Goal: Information Seeking & Learning: Find specific page/section

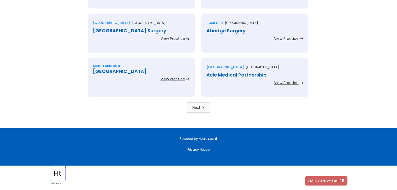
scroll to position [1153, 0]
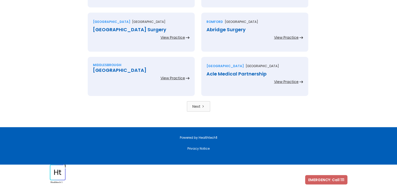
click at [188, 106] on link "Next" at bounding box center [198, 106] width 23 height 10
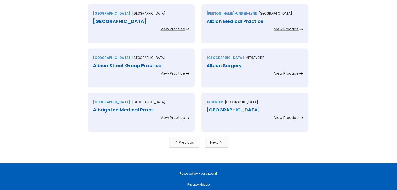
scroll to position [1153, 0]
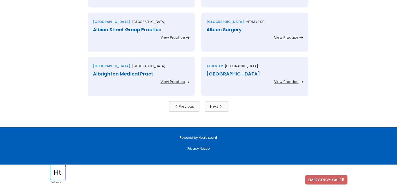
click at [220, 104] on link "Next" at bounding box center [215, 106] width 23 height 10
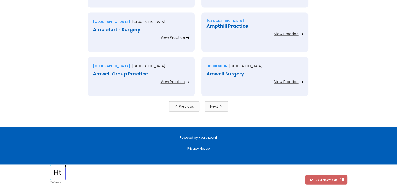
click at [213, 107] on div "Next" at bounding box center [214, 106] width 8 height 5
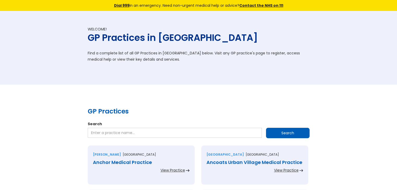
scroll to position [1153, 0]
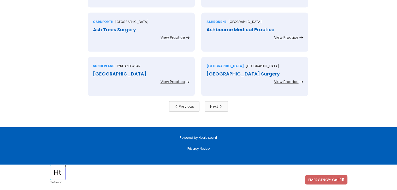
click at [213, 107] on div "Next" at bounding box center [214, 106] width 8 height 5
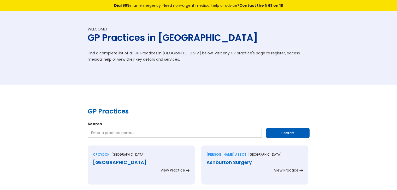
scroll to position [1153, 0]
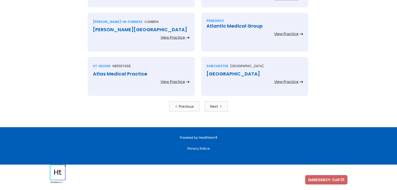
click at [213, 107] on div "Next" at bounding box center [214, 106] width 8 height 5
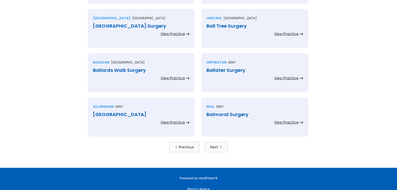
scroll to position [1153, 0]
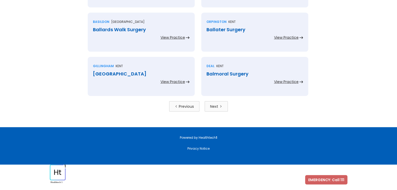
click at [213, 107] on div "Next" at bounding box center [214, 106] width 8 height 5
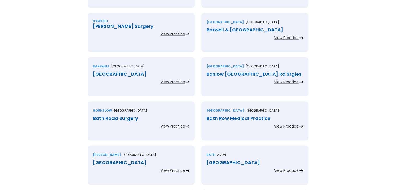
scroll to position [1153, 0]
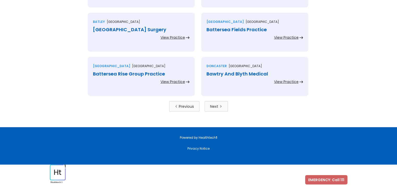
click at [213, 107] on div "Next" at bounding box center [214, 106] width 8 height 5
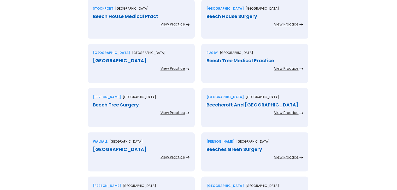
scroll to position [1153, 0]
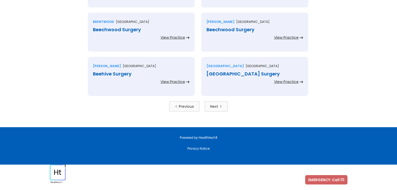
click at [213, 107] on div "Next" at bounding box center [214, 106] width 8 height 5
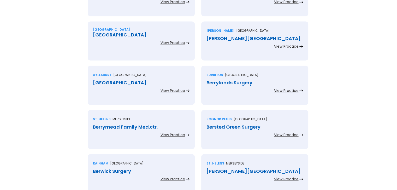
scroll to position [1153, 0]
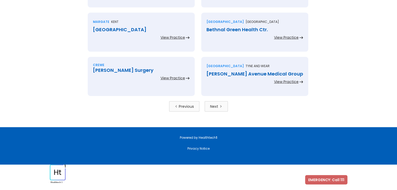
click at [213, 107] on div "Next" at bounding box center [214, 106] width 8 height 5
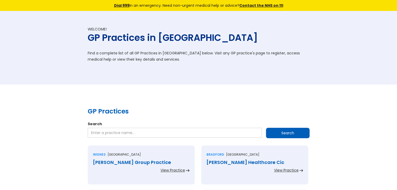
scroll to position [1153, 0]
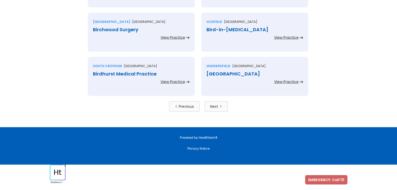
click at [213, 107] on div "Next" at bounding box center [214, 106] width 8 height 5
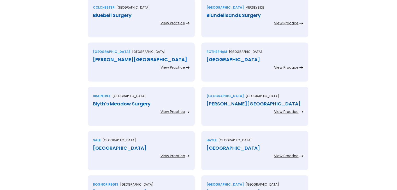
scroll to position [1153, 0]
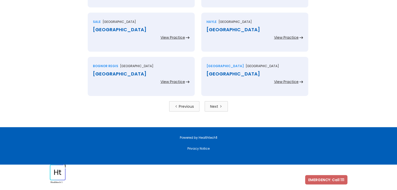
click at [213, 107] on div "Next" at bounding box center [214, 106] width 8 height 5
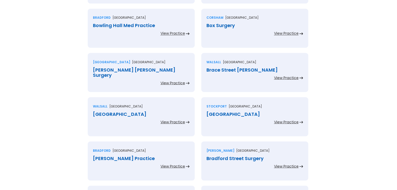
scroll to position [1153, 0]
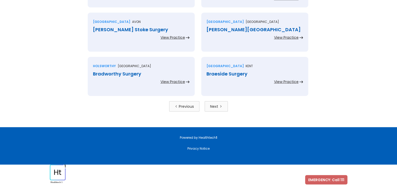
click at [213, 107] on div "Next" at bounding box center [214, 106] width 8 height 5
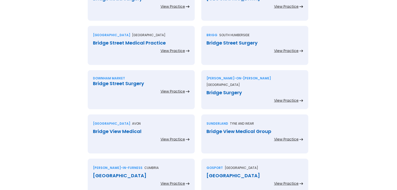
scroll to position [1153, 0]
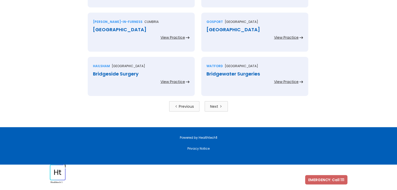
click at [213, 107] on div "Next" at bounding box center [214, 106] width 8 height 5
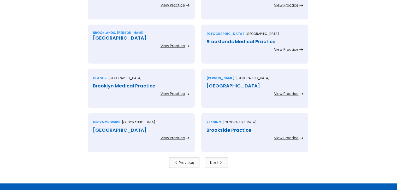
scroll to position [1153, 0]
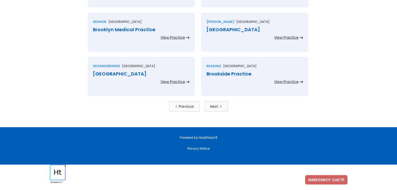
click at [213, 107] on div "Next" at bounding box center [214, 106] width 8 height 5
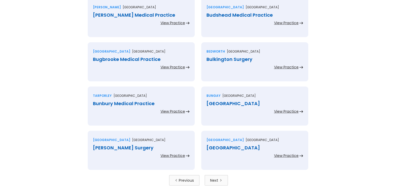
scroll to position [1153, 0]
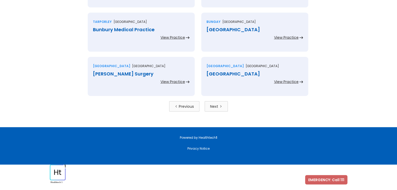
click at [213, 107] on div "Next" at bounding box center [214, 106] width 8 height 5
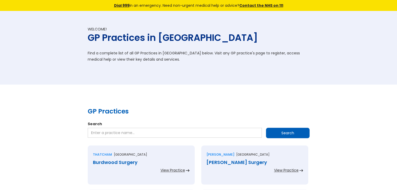
scroll to position [1153, 0]
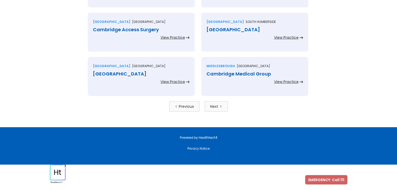
click at [213, 107] on div "Next" at bounding box center [214, 106] width 8 height 5
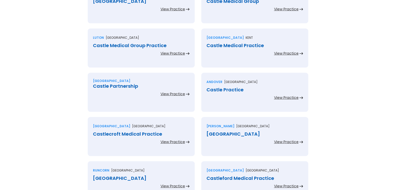
scroll to position [1153, 0]
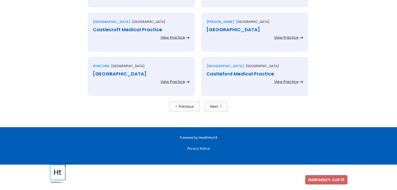
click at [213, 107] on div "Next" at bounding box center [214, 106] width 8 height 5
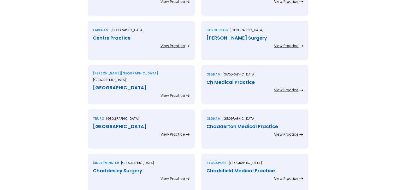
scroll to position [1153, 0]
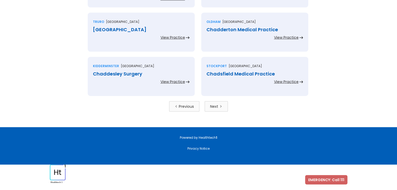
click at [213, 107] on div "Next" at bounding box center [214, 106] width 8 height 5
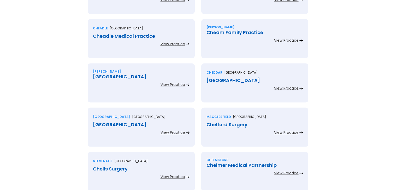
scroll to position [1153, 0]
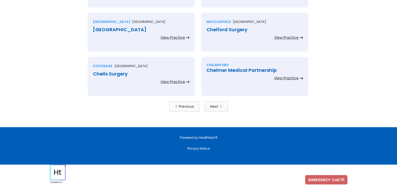
click at [213, 107] on div "Next" at bounding box center [214, 106] width 8 height 5
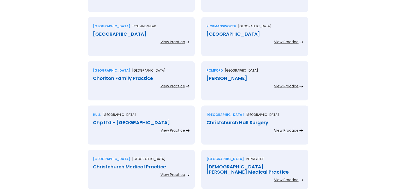
scroll to position [1153, 0]
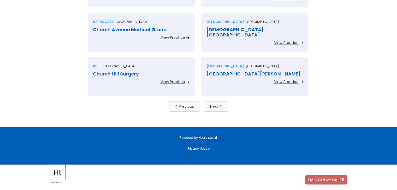
click at [213, 107] on div "Next" at bounding box center [214, 106] width 8 height 5
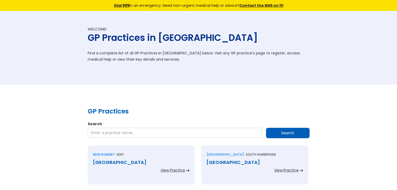
scroll to position [1153, 0]
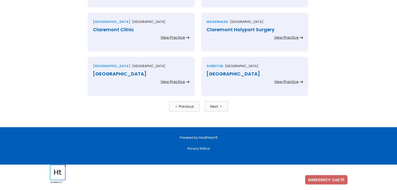
click at [213, 107] on div "Next" at bounding box center [214, 106] width 8 height 5
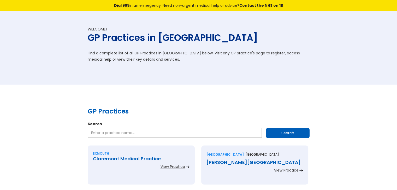
scroll to position [1153, 0]
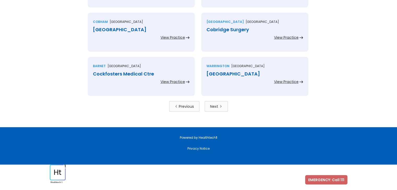
click at [213, 107] on div "Next" at bounding box center [214, 106] width 8 height 5
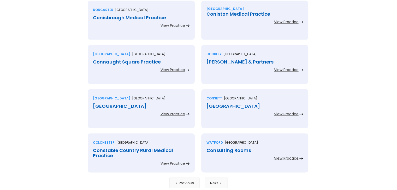
scroll to position [1153, 0]
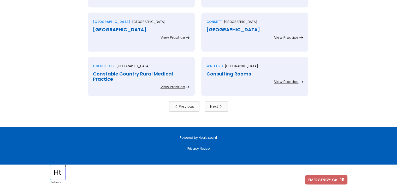
click at [213, 107] on div "Next" at bounding box center [214, 106] width 8 height 5
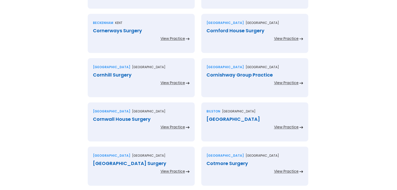
scroll to position [1153, 0]
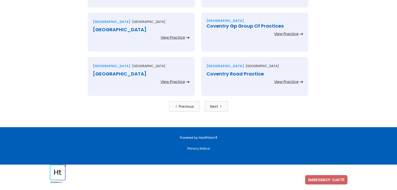
click at [213, 107] on div "Next" at bounding box center [214, 106] width 8 height 5
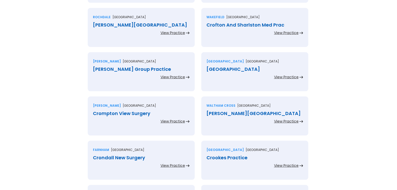
scroll to position [1153, 0]
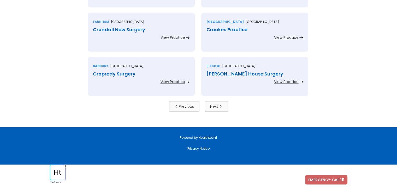
click at [213, 107] on div "Next" at bounding box center [214, 106] width 8 height 5
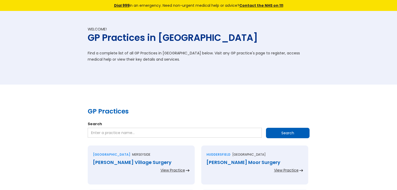
scroll to position [341, 0]
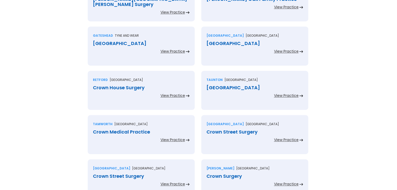
click at [213, 107] on div "Taunton Somerset Crown Medical Centre View Practice" at bounding box center [254, 90] width 107 height 39
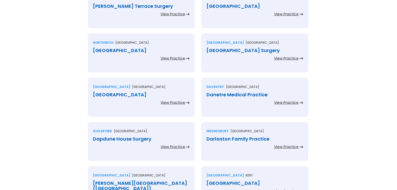
scroll to position [1153, 0]
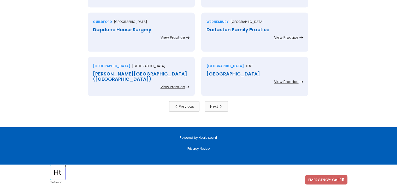
click at [221, 110] on link "Next" at bounding box center [215, 106] width 23 height 10
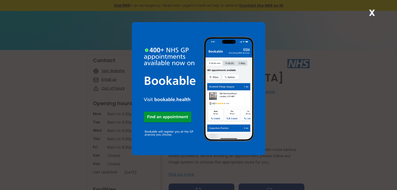
click at [373, 13] on strong "X" at bounding box center [372, 13] width 6 height 13
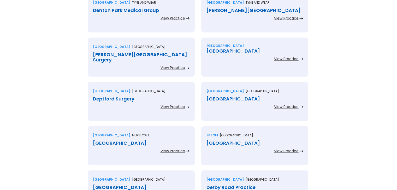
scroll to position [1153, 0]
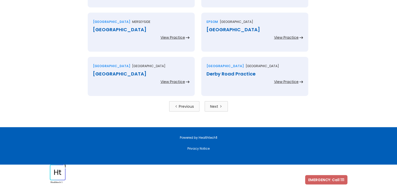
click at [221, 110] on link "Next" at bounding box center [215, 106] width 23 height 10
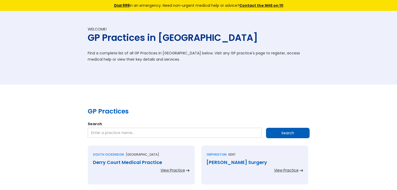
scroll to position [1153, 0]
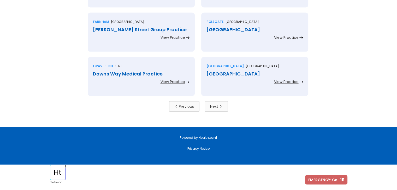
click at [221, 110] on link "Next" at bounding box center [215, 106] width 23 height 10
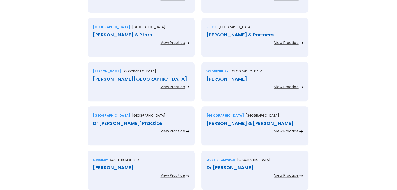
scroll to position [1153, 0]
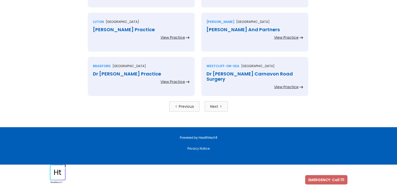
click at [221, 110] on link "Next" at bounding box center [215, 106] width 23 height 10
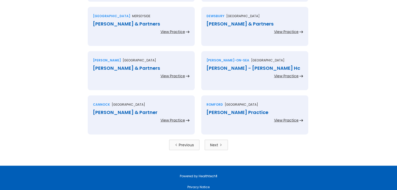
scroll to position [1153, 0]
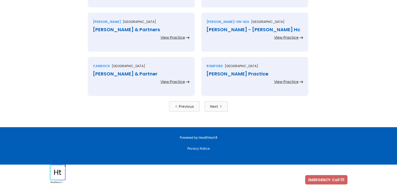
click at [221, 110] on link "Next" at bounding box center [215, 106] width 23 height 10
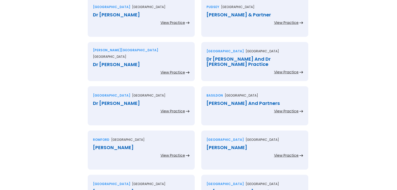
scroll to position [1153, 0]
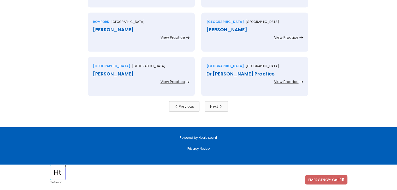
click at [221, 110] on link "Next" at bounding box center [215, 106] width 23 height 10
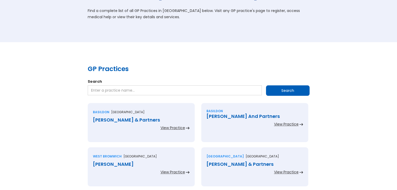
drag, startPoint x: 0, startPoint y: 0, endPoint x: 221, endPoint y: 110, distance: 246.9
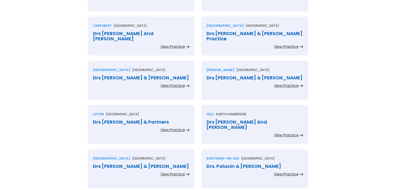
scroll to position [1153, 0]
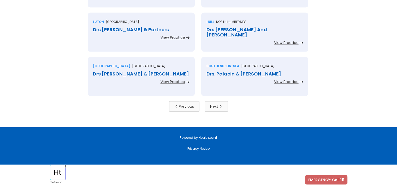
click at [221, 110] on link "Next" at bounding box center [215, 106] width 23 height 10
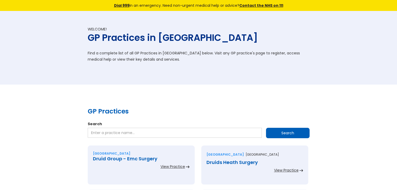
scroll to position [1153, 0]
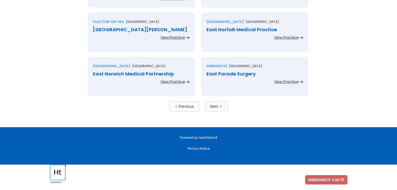
click at [221, 110] on link "Next" at bounding box center [215, 106] width 23 height 10
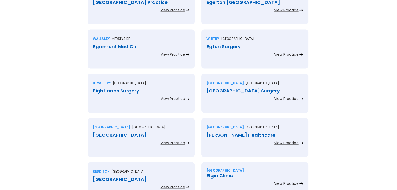
scroll to position [1153, 0]
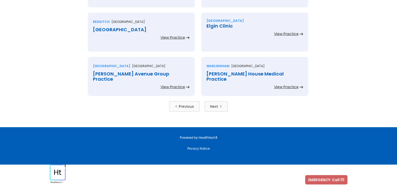
click at [221, 110] on link "Next" at bounding box center [215, 106] width 23 height 10
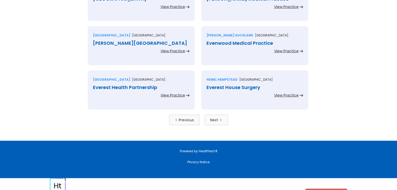
scroll to position [1153, 0]
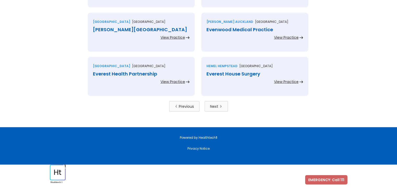
click at [221, 110] on link "Next" at bounding box center [215, 106] width 23 height 10
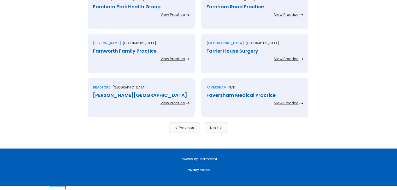
scroll to position [1153, 0]
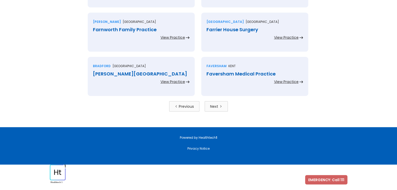
click at [221, 110] on link "Next" at bounding box center [215, 106] width 23 height 10
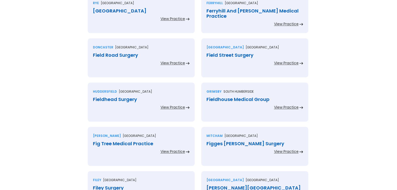
scroll to position [1153, 0]
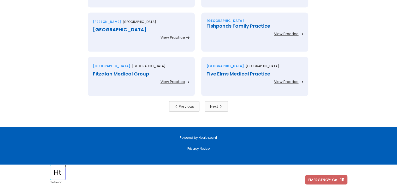
click at [221, 110] on link "Next" at bounding box center [215, 106] width 23 height 10
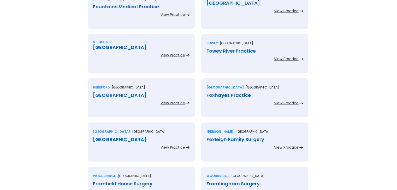
scroll to position [1153, 0]
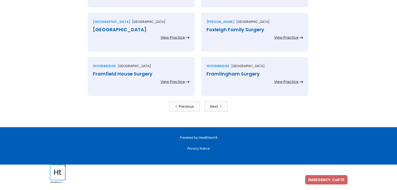
click at [221, 110] on link "Next" at bounding box center [215, 106] width 23 height 10
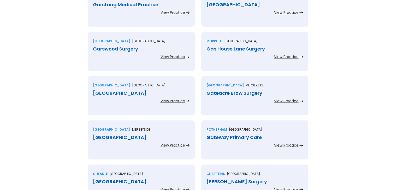
scroll to position [1153, 0]
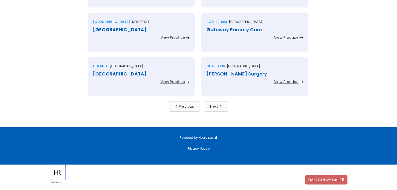
click at [221, 110] on link "Next" at bounding box center [215, 106] width 23 height 10
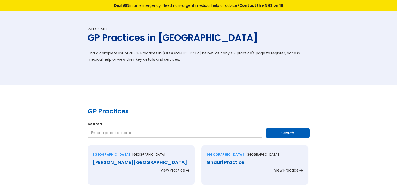
scroll to position [1153, 0]
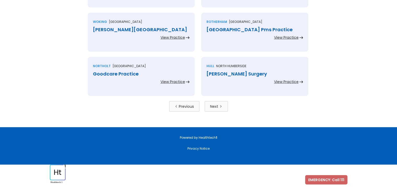
click at [221, 110] on link "Next" at bounding box center [215, 106] width 23 height 10
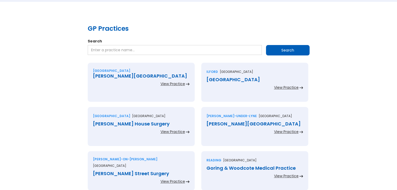
scroll to position [1153, 0]
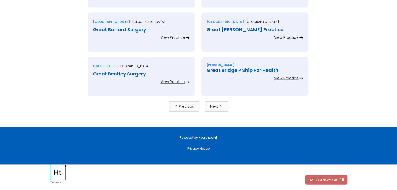
click at [221, 110] on link "Next" at bounding box center [215, 106] width 23 height 10
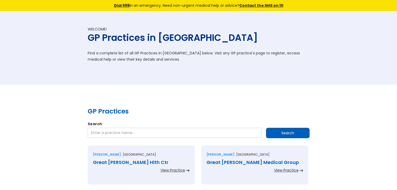
click at [221, 110] on h2 "GP Practices" at bounding box center [199, 111] width 222 height 9
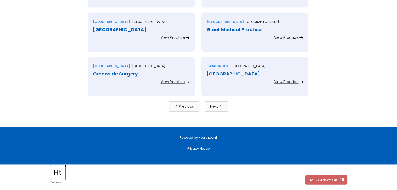
click at [216, 107] on div "Next" at bounding box center [214, 106] width 8 height 5
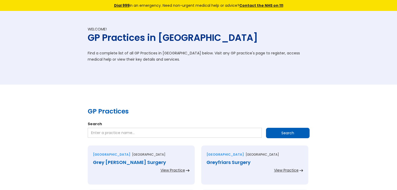
scroll to position [1153, 0]
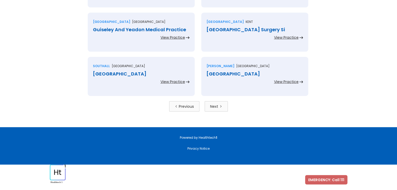
click at [216, 107] on div "Next" at bounding box center [214, 106] width 8 height 5
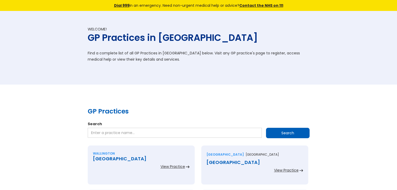
scroll to position [1153, 0]
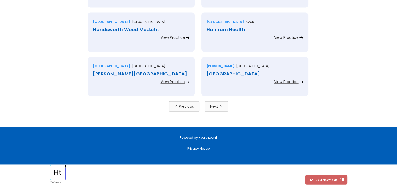
click at [216, 107] on div "Next" at bounding box center [214, 106] width 8 height 5
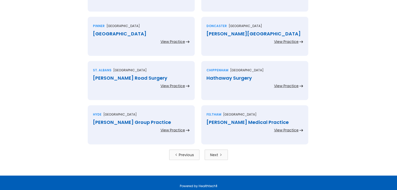
scroll to position [1153, 0]
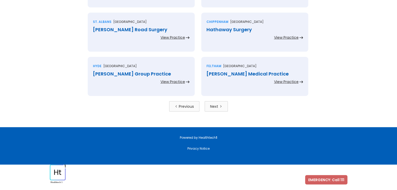
click at [191, 107] on div "Previous" at bounding box center [186, 106] width 15 height 5
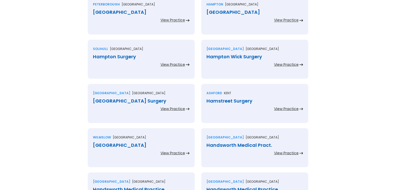
scroll to position [1153, 0]
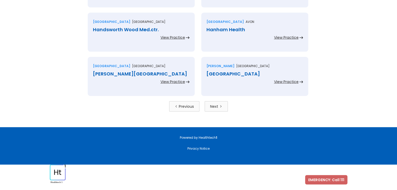
click at [194, 106] on link "Previous" at bounding box center [184, 106] width 30 height 10
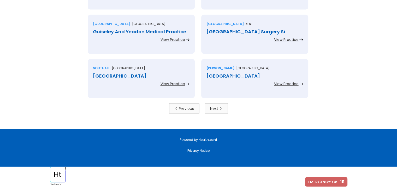
scroll to position [1151, 0]
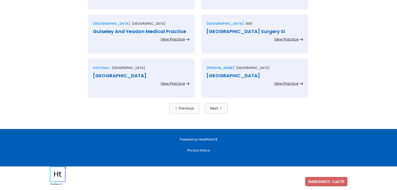
click at [219, 113] on link "Next" at bounding box center [215, 108] width 23 height 10
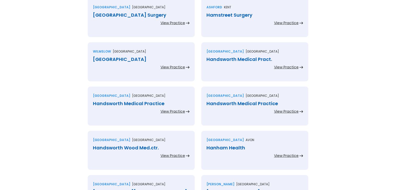
scroll to position [1153, 0]
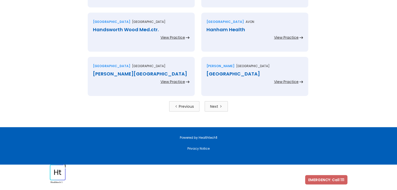
click at [217, 102] on link "Next" at bounding box center [215, 106] width 23 height 10
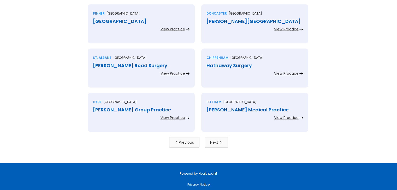
scroll to position [1119, 0]
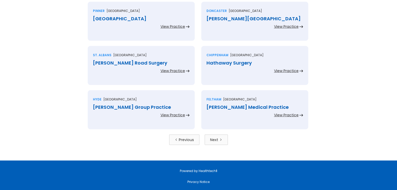
click at [217, 139] on div "Next" at bounding box center [214, 139] width 8 height 5
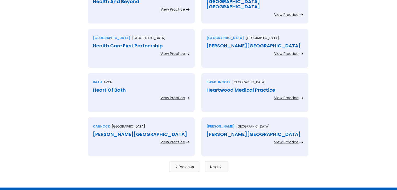
scroll to position [1109, 0]
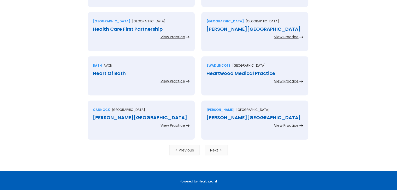
click at [220, 149] on icon "Next Page" at bounding box center [220, 150] width 1 height 2
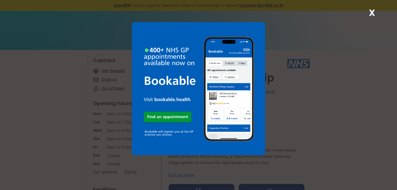
click at [372, 12] on strong "X" at bounding box center [372, 13] width 6 height 13
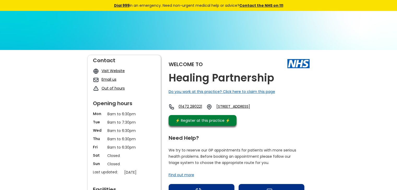
click at [360, 29] on img at bounding box center [198, 122] width 397 height 223
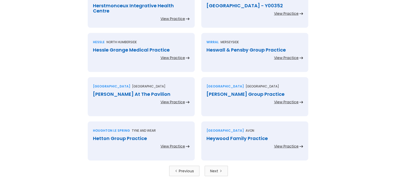
scroll to position [1090, 0]
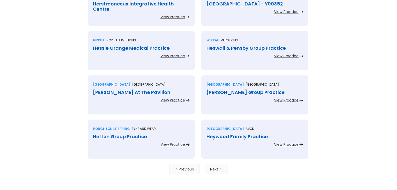
click at [218, 169] on div "Next" at bounding box center [214, 169] width 8 height 5
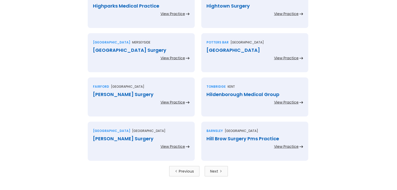
scroll to position [1088, 0]
click at [225, 173] on link "Next" at bounding box center [215, 171] width 23 height 10
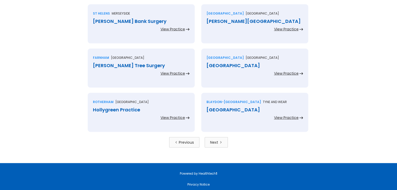
scroll to position [1120, 0]
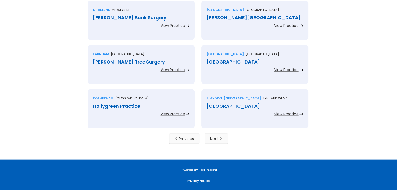
click at [218, 138] on link "Next" at bounding box center [215, 139] width 23 height 10
click at [218, 139] on div "Next" at bounding box center [214, 138] width 8 height 5
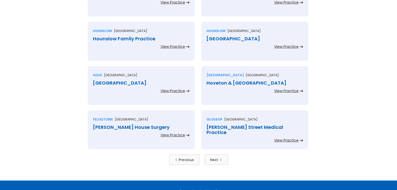
scroll to position [1100, 0]
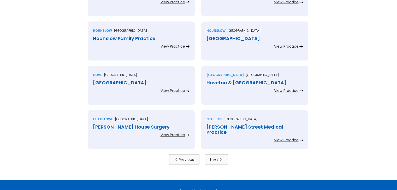
click at [216, 160] on div "Next" at bounding box center [214, 159] width 8 height 5
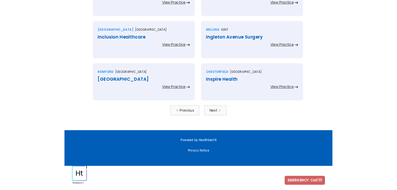
scroll to position [1153, 0]
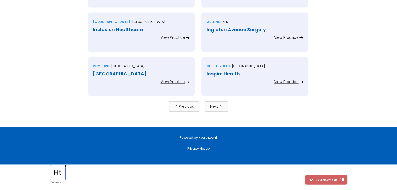
click at [213, 108] on div "Next" at bounding box center [214, 106] width 8 height 5
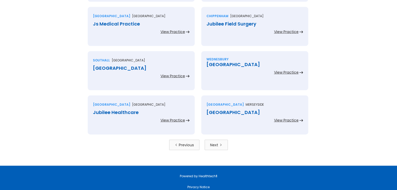
scroll to position [1148, 0]
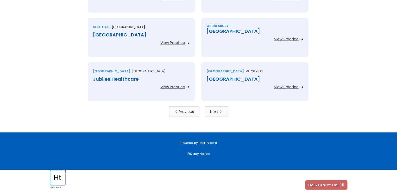
click at [217, 112] on div "Next" at bounding box center [214, 111] width 8 height 5
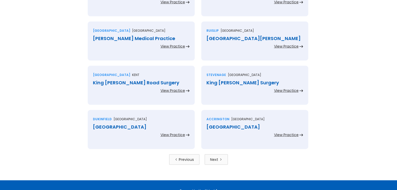
scroll to position [1153, 0]
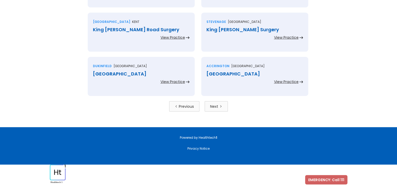
click at [220, 106] on icon "Next Page" at bounding box center [220, 106] width 3 height 3
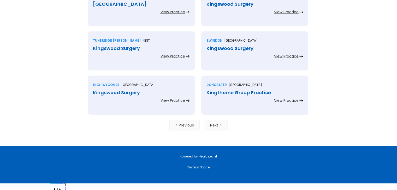
scroll to position [1153, 0]
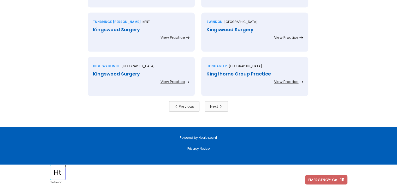
drag, startPoint x: 218, startPoint y: 106, endPoint x: 244, endPoint y: 100, distance: 27.0
click at [218, 106] on div "Next" at bounding box center [214, 106] width 8 height 5
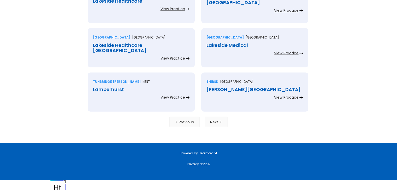
scroll to position [1140, 0]
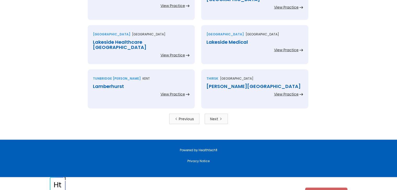
drag, startPoint x: 212, startPoint y: 123, endPoint x: 227, endPoint y: 119, distance: 15.2
click at [213, 123] on link "Next" at bounding box center [215, 119] width 23 height 10
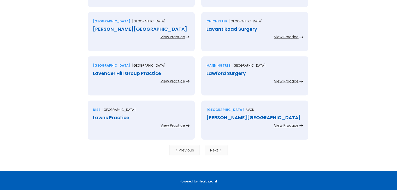
scroll to position [1153, 0]
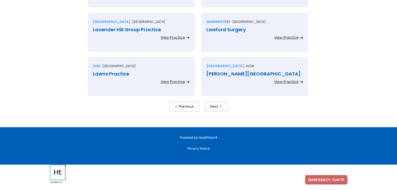
click at [215, 106] on div "Next" at bounding box center [214, 106] width 8 height 5
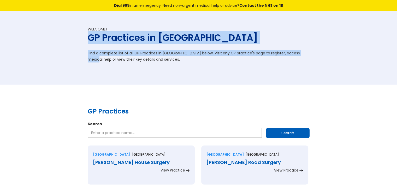
drag, startPoint x: 395, startPoint y: 23, endPoint x: 400, endPoint y: 37, distance: 14.2
click at [396, 45] on html "Dial 999 in an emergency. Need non-urgent medical help or advice? Contact the N…" at bounding box center [198, 95] width 397 height 190
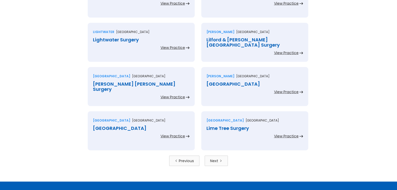
scroll to position [1153, 0]
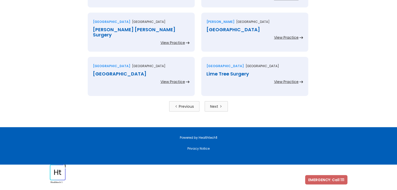
click at [217, 107] on div "Next" at bounding box center [214, 106] width 8 height 5
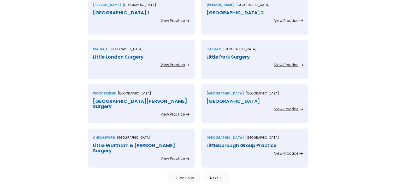
scroll to position [1153, 0]
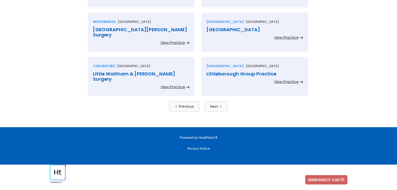
click at [224, 103] on link "Next" at bounding box center [215, 106] width 23 height 10
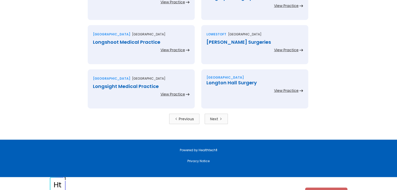
scroll to position [1142, 0]
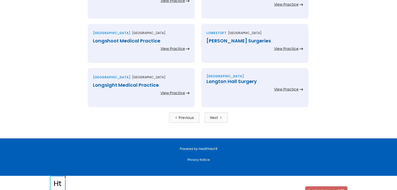
click at [221, 119] on link "Next" at bounding box center [215, 118] width 23 height 10
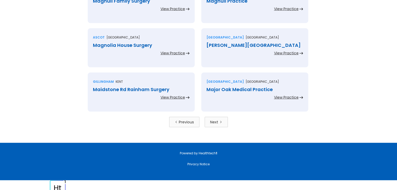
scroll to position [1153, 0]
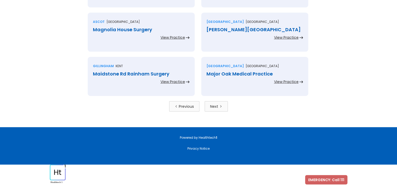
drag, startPoint x: 218, startPoint y: 105, endPoint x: 250, endPoint y: 102, distance: 31.9
click at [218, 105] on link "Next" at bounding box center [215, 106] width 23 height 10
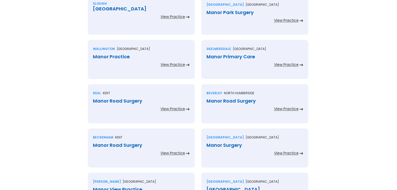
scroll to position [1153, 0]
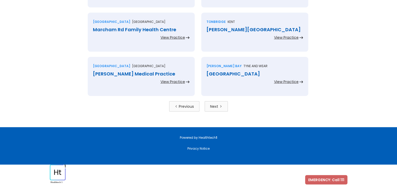
click at [226, 106] on link "Next" at bounding box center [215, 106] width 23 height 10
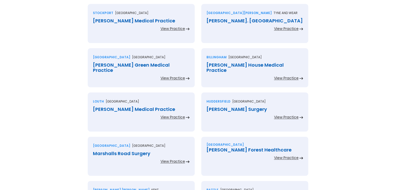
scroll to position [1153, 0]
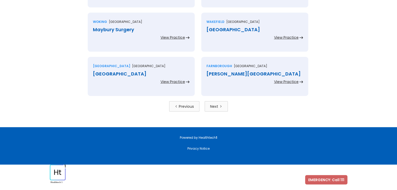
click at [218, 110] on link "Next" at bounding box center [215, 106] width 23 height 10
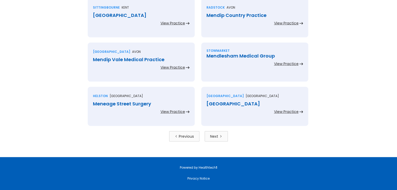
scroll to position [1153, 0]
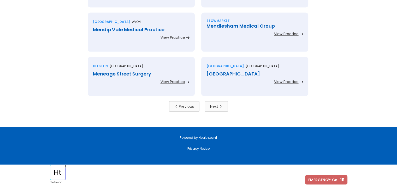
click at [213, 108] on div "Next" at bounding box center [214, 106] width 8 height 5
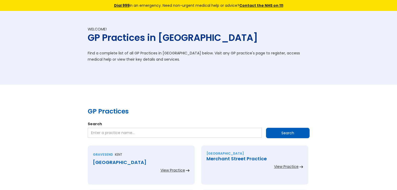
scroll to position [1153, 0]
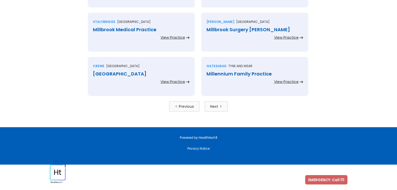
drag, startPoint x: 216, startPoint y: 107, endPoint x: 243, endPoint y: 102, distance: 27.5
click at [216, 107] on div "Next" at bounding box center [214, 106] width 8 height 5
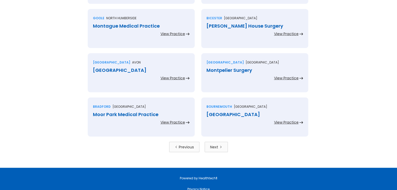
scroll to position [1153, 0]
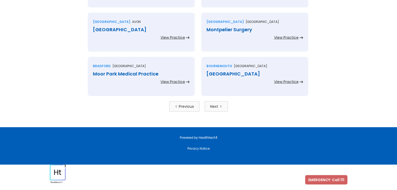
click at [219, 105] on icon "Next Page" at bounding box center [220, 106] width 3 height 3
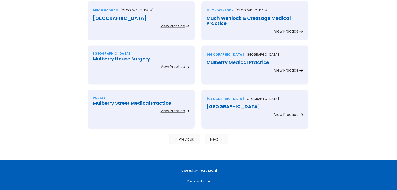
scroll to position [1125, 0]
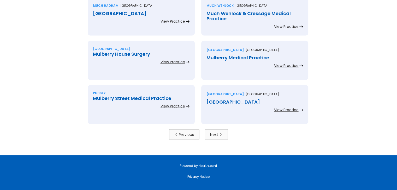
click at [210, 133] on div "Next" at bounding box center [214, 134] width 8 height 5
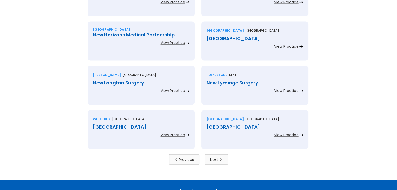
scroll to position [1101, 0]
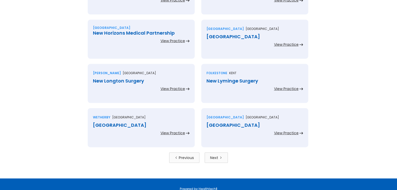
click at [220, 158] on icon "Next Page" at bounding box center [220, 158] width 1 height 2
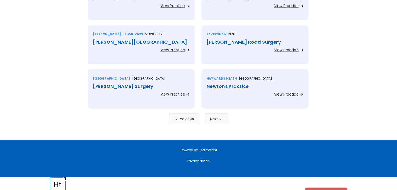
scroll to position [1149, 0]
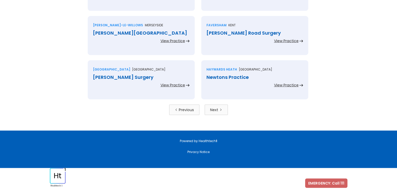
click at [220, 109] on icon "Next Page" at bounding box center [220, 109] width 3 height 3
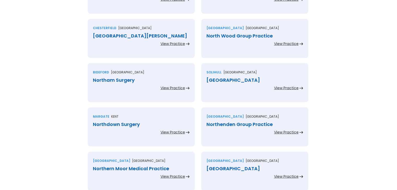
scroll to position [1153, 0]
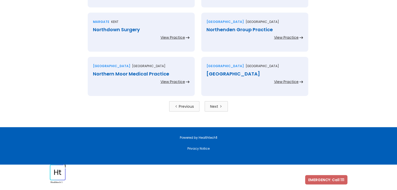
click at [219, 105] on icon "Next Page" at bounding box center [220, 106] width 3 height 3
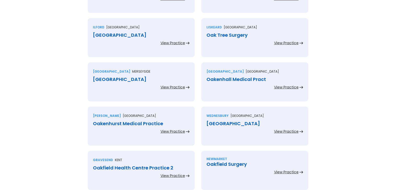
scroll to position [1153, 0]
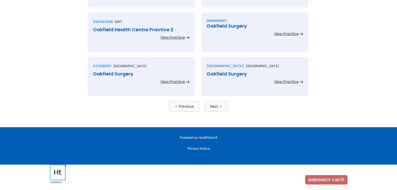
click at [221, 109] on link "Next" at bounding box center [215, 106] width 23 height 10
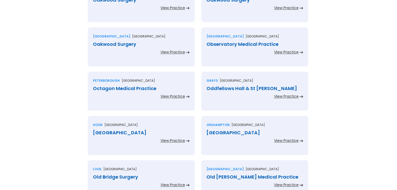
scroll to position [1153, 0]
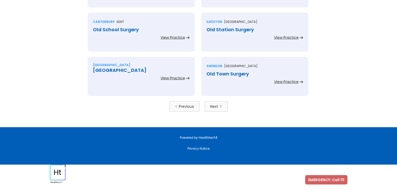
click at [227, 105] on link "Next" at bounding box center [215, 106] width 23 height 10
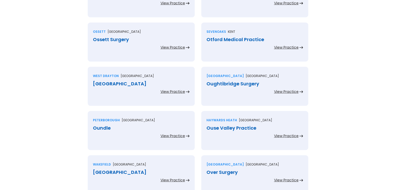
scroll to position [1153, 0]
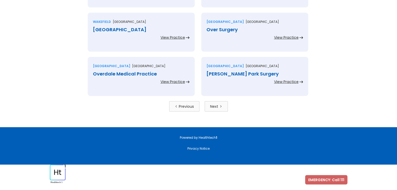
click at [218, 104] on link "Next" at bounding box center [215, 106] width 23 height 10
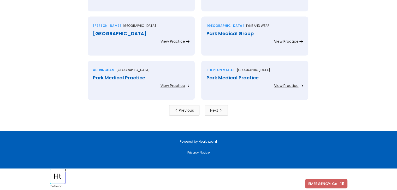
scroll to position [1153, 0]
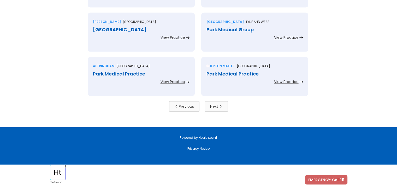
click at [213, 106] on div "Next" at bounding box center [214, 106] width 8 height 5
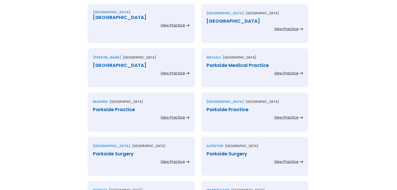
scroll to position [1077, 0]
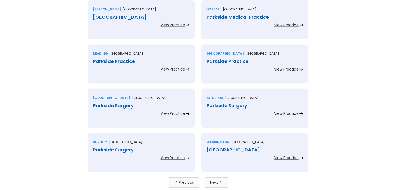
click at [212, 181] on div "Next" at bounding box center [214, 182] width 8 height 5
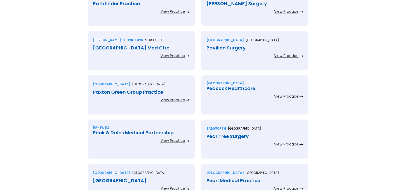
scroll to position [1153, 0]
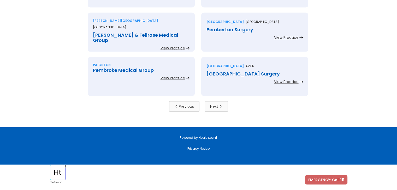
click at [218, 102] on link "Next" at bounding box center [215, 106] width 23 height 10
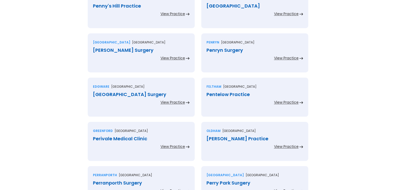
scroll to position [1153, 0]
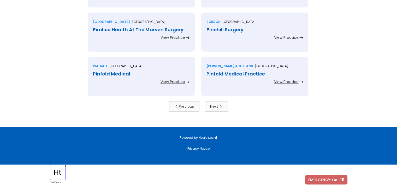
click at [213, 106] on div "Next" at bounding box center [214, 106] width 8 height 5
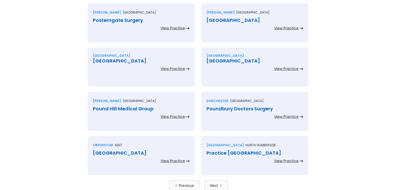
scroll to position [1153, 0]
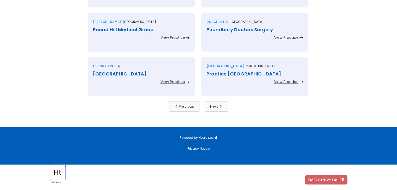
click at [224, 104] on link "Next" at bounding box center [215, 106] width 23 height 10
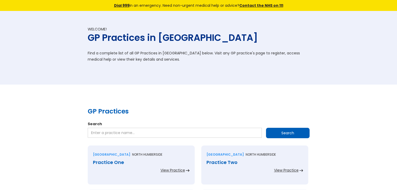
scroll to position [1153, 0]
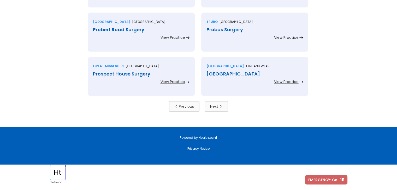
click at [214, 101] on link "[GEOGRAPHIC_DATA] [GEOGRAPHIC_DATA] View Practice" at bounding box center [254, 79] width 107 height 44
click at [215, 108] on div "Next" at bounding box center [214, 106] width 8 height 5
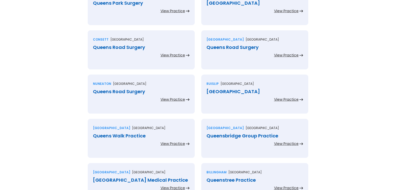
scroll to position [1153, 0]
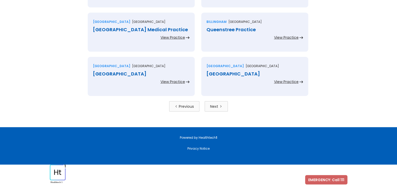
click at [210, 109] on link "Next" at bounding box center [215, 106] width 23 height 10
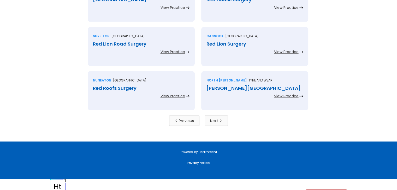
scroll to position [1153, 0]
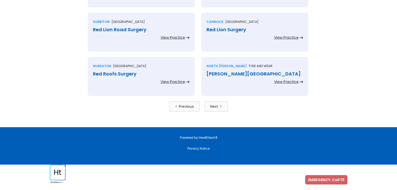
click at [212, 110] on link "Next" at bounding box center [215, 106] width 23 height 10
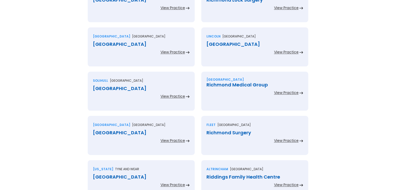
scroll to position [1153, 0]
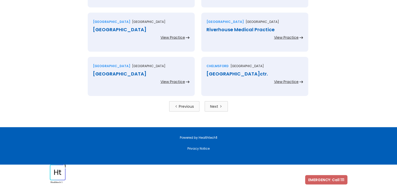
click at [218, 108] on div "Next" at bounding box center [214, 106] width 8 height 5
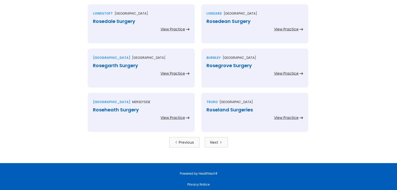
scroll to position [1118, 0]
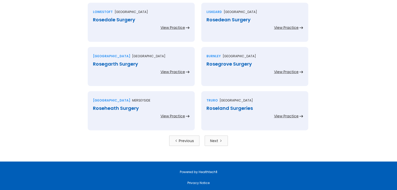
click at [213, 141] on div "Next" at bounding box center [214, 140] width 8 height 5
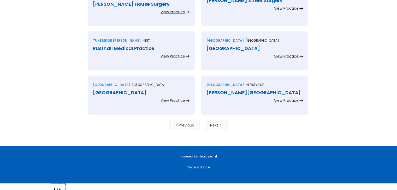
scroll to position [1140, 0]
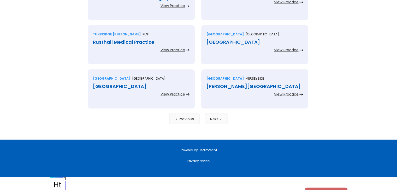
click at [226, 122] on link "Next" at bounding box center [215, 119] width 23 height 10
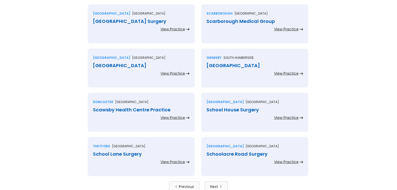
scroll to position [1075, 0]
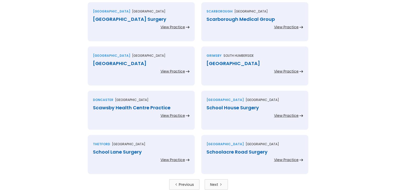
click at [213, 185] on div "Next" at bounding box center [214, 184] width 8 height 5
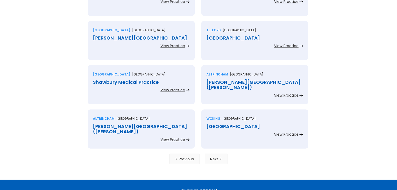
scroll to position [1121, 0]
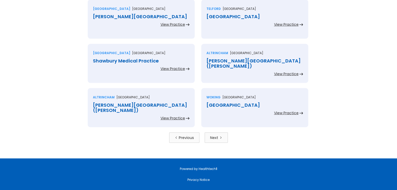
click at [218, 139] on link "Next" at bounding box center [215, 138] width 23 height 10
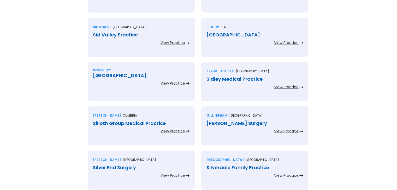
scroll to position [1095, 0]
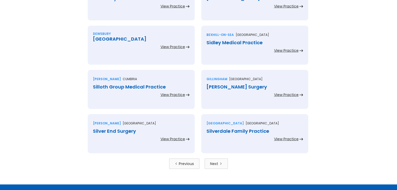
click at [214, 164] on div "Next" at bounding box center [214, 163] width 8 height 5
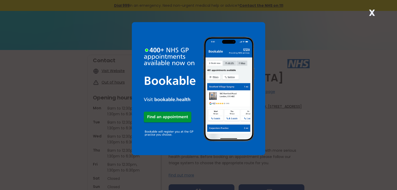
click at [370, 16] on strong "X" at bounding box center [372, 13] width 6 height 13
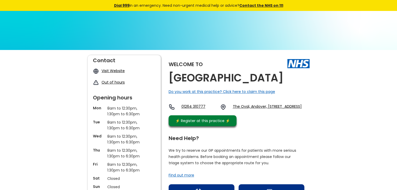
drag, startPoint x: 209, startPoint y: 90, endPoint x: 170, endPoint y: 76, distance: 41.9
click at [170, 76] on h2 "Shepherds Spring Medical Centre" at bounding box center [225, 78] width 115 height 12
copy h2 "Shepherds Spring Medical Centre"
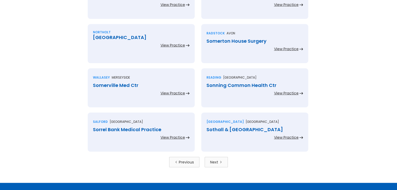
scroll to position [1121, 0]
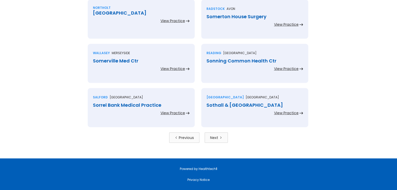
click at [218, 139] on div "Next" at bounding box center [214, 137] width 8 height 5
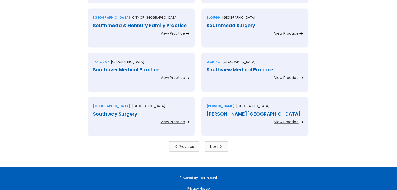
scroll to position [1121, 0]
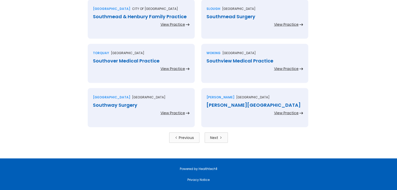
click at [212, 137] on div "Next" at bounding box center [214, 137] width 8 height 5
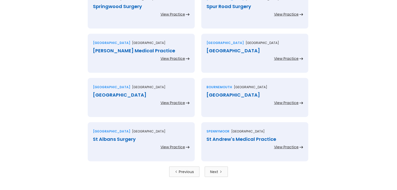
scroll to position [1095, 0]
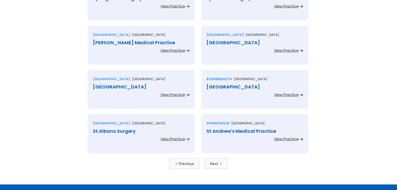
click at [222, 163] on link "Next" at bounding box center [215, 164] width 23 height 10
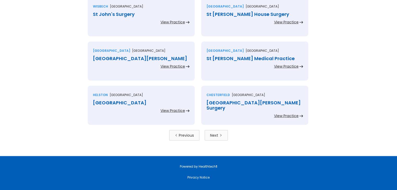
scroll to position [1148, 0]
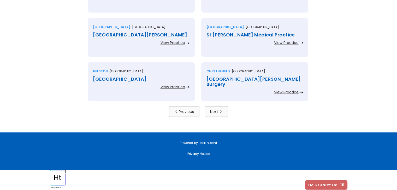
click at [224, 115] on link "Next" at bounding box center [215, 112] width 23 height 10
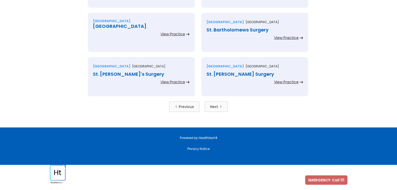
scroll to position [1153, 0]
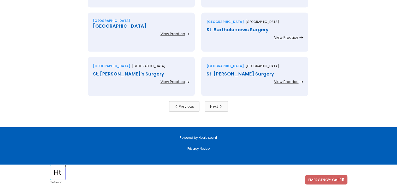
click at [217, 109] on link "Next" at bounding box center [215, 106] width 23 height 10
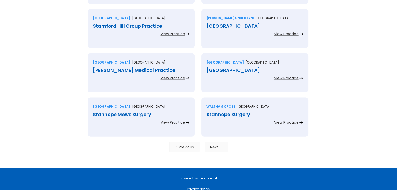
scroll to position [1148, 0]
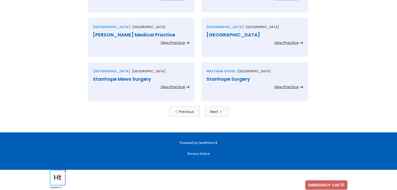
click at [210, 111] on div "Next" at bounding box center [214, 111] width 8 height 5
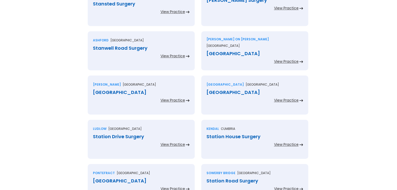
scroll to position [339, 0]
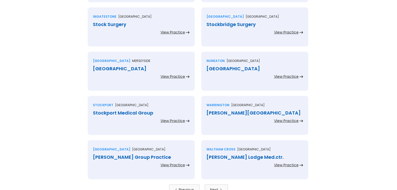
scroll to position [1121, 0]
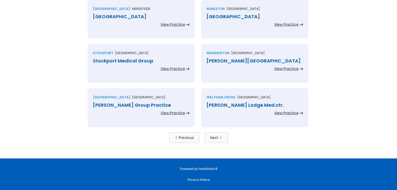
click at [221, 136] on link "Next" at bounding box center [215, 138] width 23 height 10
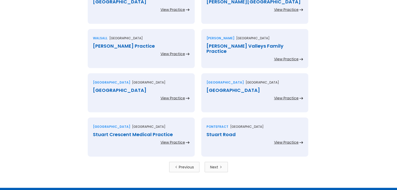
scroll to position [1095, 0]
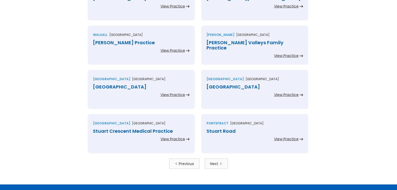
click at [224, 163] on link "Next" at bounding box center [215, 164] width 23 height 10
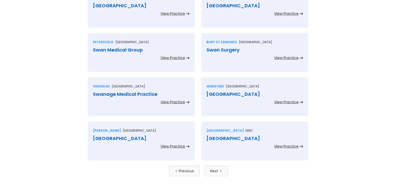
scroll to position [1095, 0]
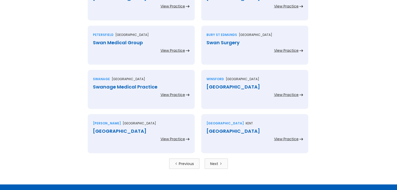
click at [226, 166] on link "Next" at bounding box center [215, 164] width 23 height 10
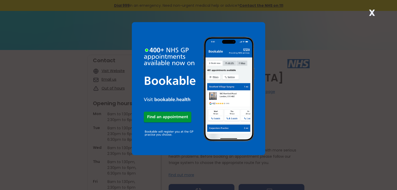
click at [372, 15] on strong "X" at bounding box center [372, 13] width 6 height 13
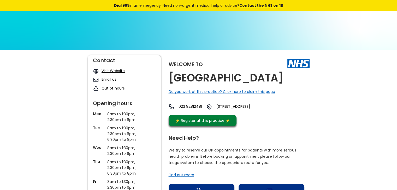
drag, startPoint x: 313, startPoint y: 77, endPoint x: 169, endPoint y: 74, distance: 144.3
copy h2 "Sunnyside Medical Centre"
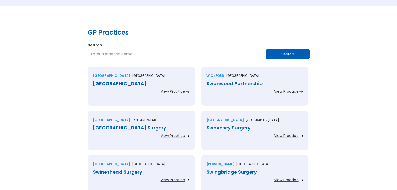
scroll to position [52, 0]
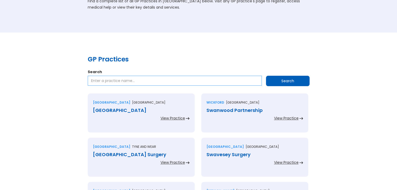
click at [175, 79] on input "Search" at bounding box center [175, 81] width 174 height 10
type input "s"
type input "south sutton#"
click at [266, 76] on input "Search" at bounding box center [288, 81] width 44 height 10
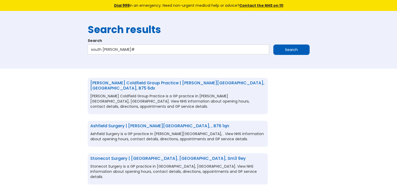
click at [148, 44] on form "Search [GEOGRAPHIC_DATA][PERSON_NAME]# Search" at bounding box center [199, 47] width 222 height 19
click at [150, 47] on input "south sutton#" at bounding box center [178, 50] width 181 height 10
